Goal: Check status: Check status

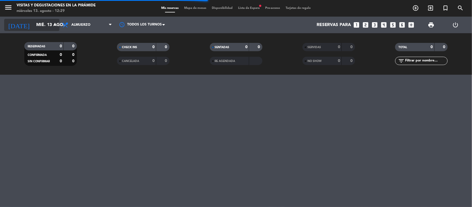
click at [46, 27] on input "mié. 13 ago." at bounding box center [62, 25] width 58 height 11
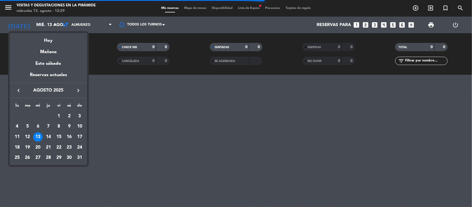
click at [19, 91] on icon "keyboard_arrow_left" at bounding box center [18, 90] width 7 height 7
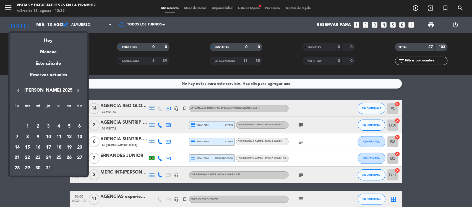
click at [48, 167] on div "31" at bounding box center [48, 167] width 9 height 9
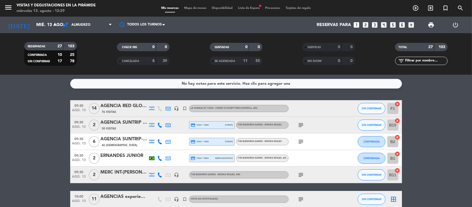
type input "jue. [DATE]"
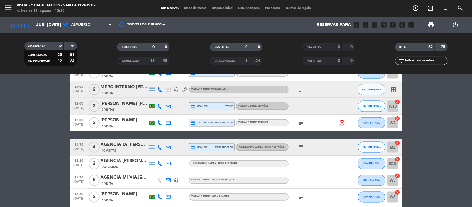
scroll to position [379, 0]
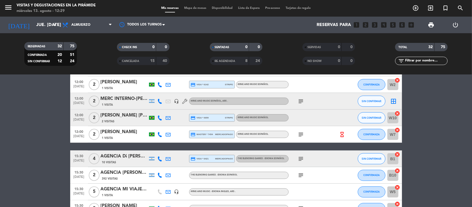
click at [122, 156] on div "AGENCIA Di [PERSON_NAME] [PERSON_NAME]" at bounding box center [124, 156] width 47 height 7
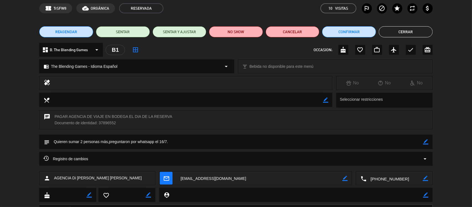
scroll to position [51, 0]
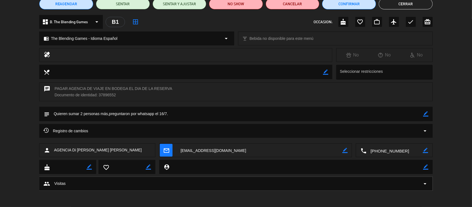
click at [213, 151] on textarea at bounding box center [259, 150] width 166 height 14
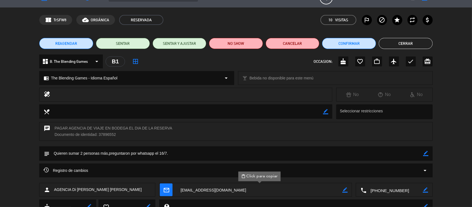
scroll to position [0, 0]
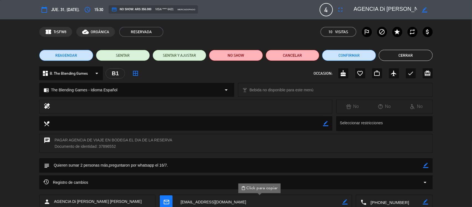
click at [405, 52] on button "Cerrar" at bounding box center [406, 55] width 54 height 11
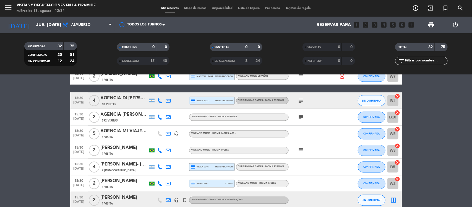
scroll to position [448, 0]
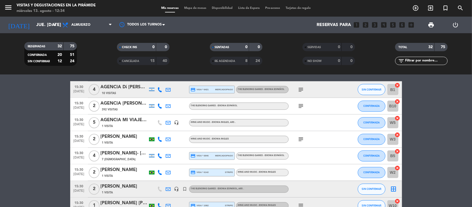
click at [169, 157] on icon at bounding box center [168, 155] width 5 height 5
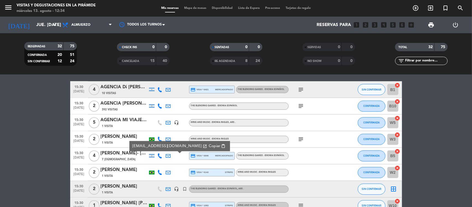
click at [170, 157] on icon at bounding box center [168, 155] width 5 height 5
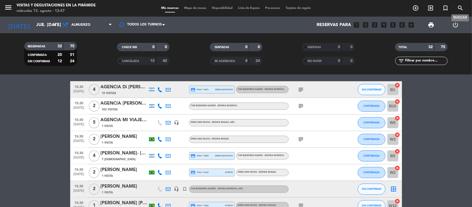
click at [463, 6] on span "search" at bounding box center [460, 7] width 15 height 9
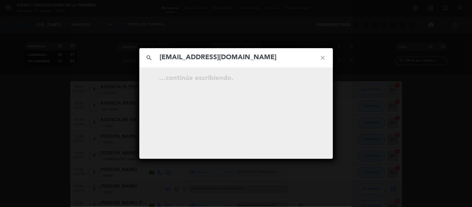
type input "[EMAIL_ADDRESS][DOMAIN_NAME]"
click at [307, 79] on icon "open_in_new" at bounding box center [309, 79] width 7 height 7
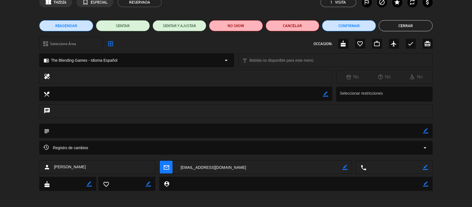
scroll to position [0, 0]
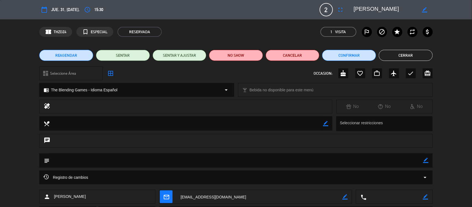
click at [401, 50] on button "Cerrar" at bounding box center [406, 55] width 54 height 11
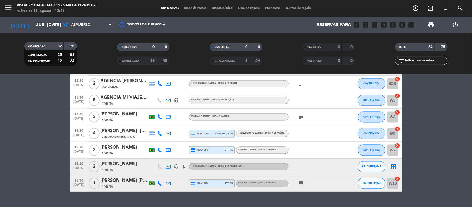
scroll to position [482, 0]
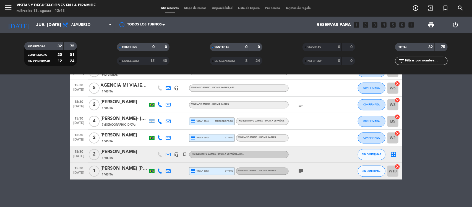
click at [177, 156] on icon "headset_mic" at bounding box center [176, 154] width 5 height 5
click at [168, 154] on icon at bounding box center [168, 154] width 5 height 5
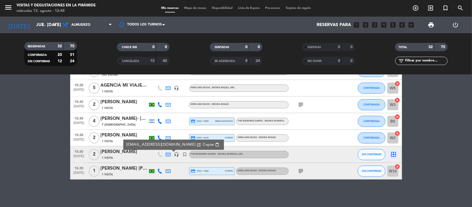
click at [149, 156] on div at bounding box center [152, 154] width 8 height 16
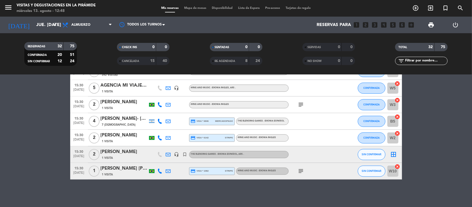
click at [163, 154] on div at bounding box center [160, 154] width 8 height 16
click at [168, 155] on icon at bounding box center [168, 154] width 5 height 5
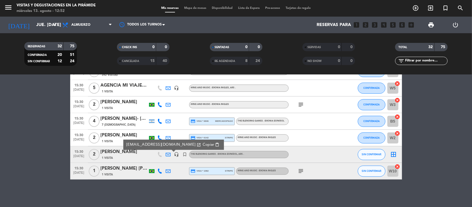
click at [176, 155] on icon "headset_mic" at bounding box center [176, 154] width 5 height 5
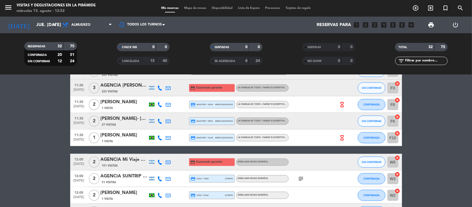
scroll to position [275, 0]
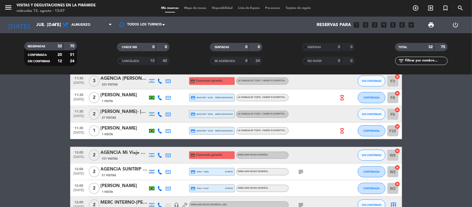
drag, startPoint x: 256, startPoint y: 151, endPoint x: 317, endPoint y: 173, distance: 64.3
click at [317, 173] on div "09:30 [DATE] 6 [PERSON_NAME] - Tatila [PERSON_NAME] 19 Visitas credit_card mast…" at bounding box center [236, 105] width 332 height 561
